Goal: Use online tool/utility

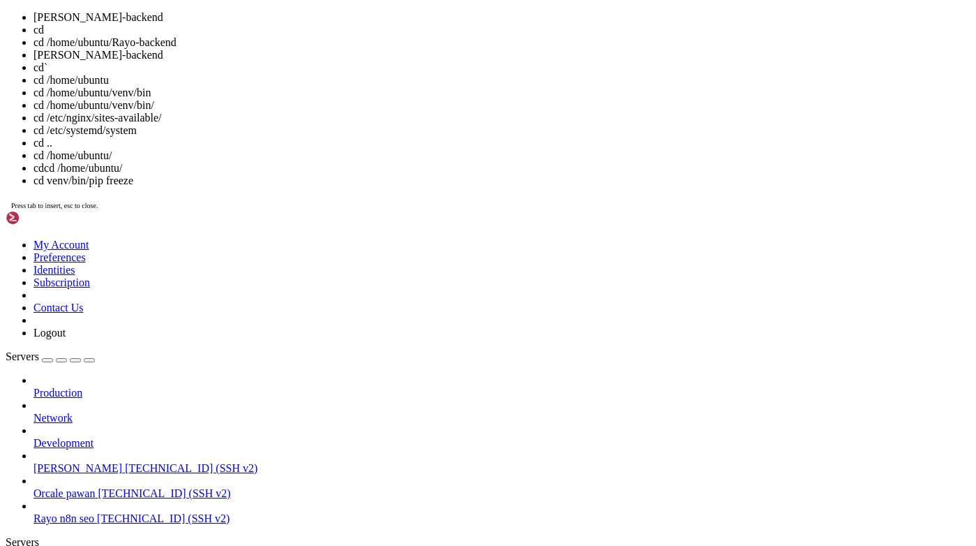
scroll to position [10, 0]
